Goal: Use online tool/utility: Utilize a website feature to perform a specific function

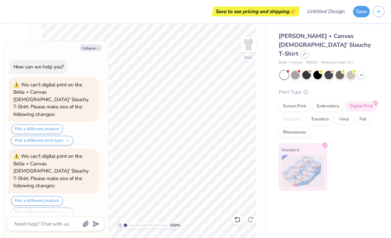
scroll to position [592, 0]
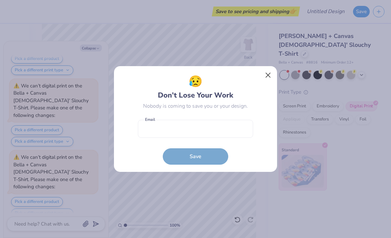
click at [270, 72] on button "Close" at bounding box center [268, 75] width 12 height 12
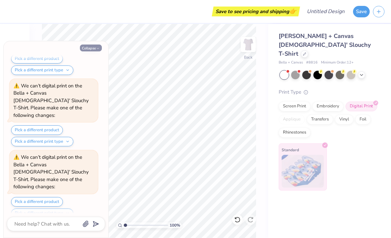
click at [87, 50] on button "Collapse" at bounding box center [91, 48] width 22 height 7
type textarea "x"
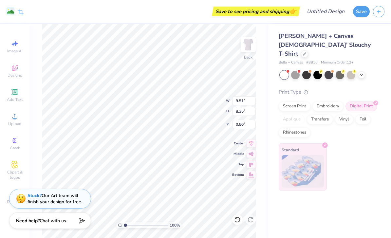
type input "10.56"
type input "9.28"
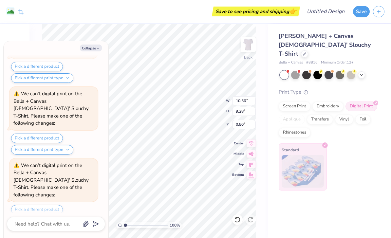
scroll to position [719, 0]
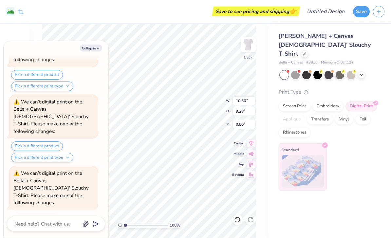
click at [25, 225] on button "Pick a different print type" at bounding box center [42, 229] width 62 height 9
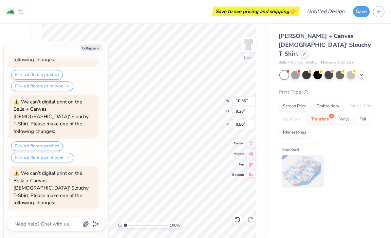
scroll to position [728, 0]
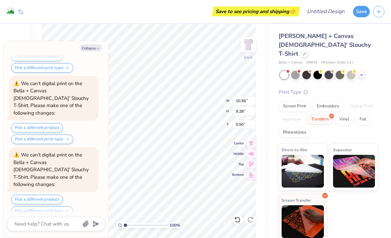
click at [92, 47] on button "Collapse" at bounding box center [91, 48] width 22 height 7
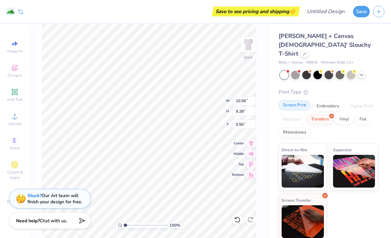
click at [289, 100] on div "Screen Print" at bounding box center [295, 105] width 32 height 10
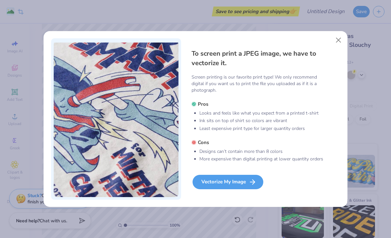
click at [212, 182] on div "Vectorize My Image" at bounding box center [227, 182] width 71 height 14
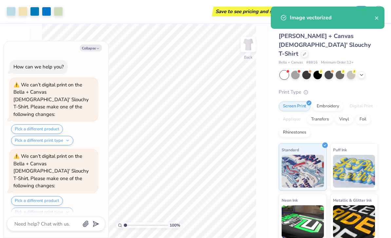
scroll to position [773, 0]
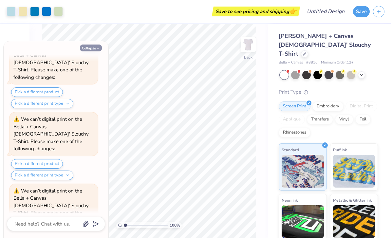
click at [84, 46] on button "Collapse" at bounding box center [91, 48] width 22 height 7
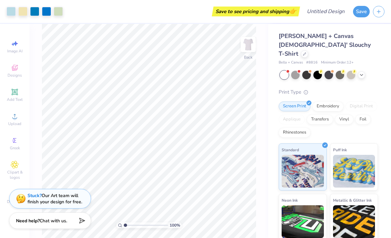
type textarea "x"
type input "0.75"
